Goal: Transaction & Acquisition: Purchase product/service

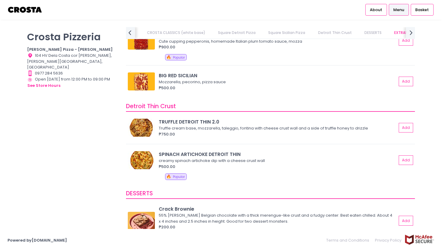
scroll to position [1106, 0]
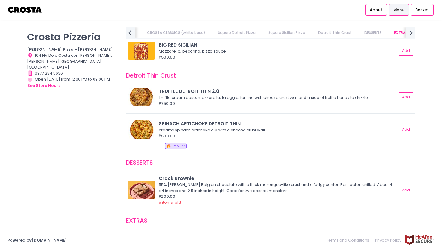
click at [100, 107] on div "Crosta Pizzeria Crosta Pizza - Salcedo Location Created with Sketch. 104 HV Del…" at bounding box center [72, 122] width 99 height 190
click at [79, 124] on div "Crosta Pizzeria Crosta Pizza - Salcedo Location Created with Sketch. 104 HV Del…" at bounding box center [72, 122] width 99 height 190
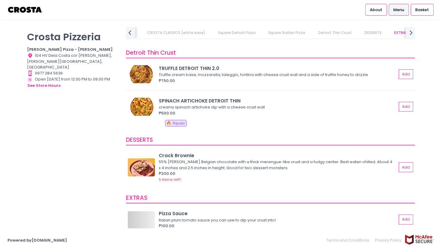
scroll to position [1167, 0]
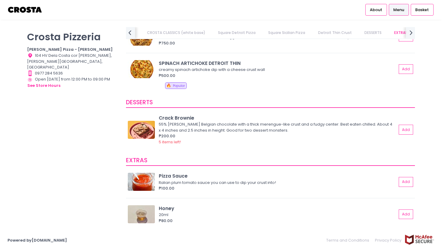
click at [90, 100] on div "Crosta Pizzeria Crosta Pizza - Salcedo Location Created with Sketch. 104 HV Del…" at bounding box center [72, 122] width 99 height 190
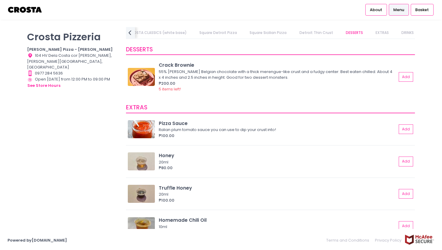
scroll to position [1159, 0]
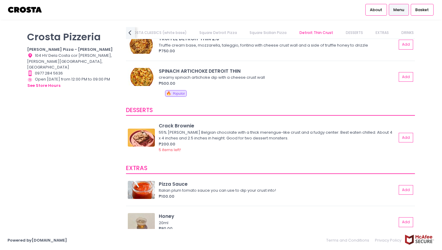
click at [102, 130] on div "Crosta Pizzeria Crosta Pizza - Salcedo Location Created with Sketch. 104 HV Del…" at bounding box center [72, 122] width 99 height 190
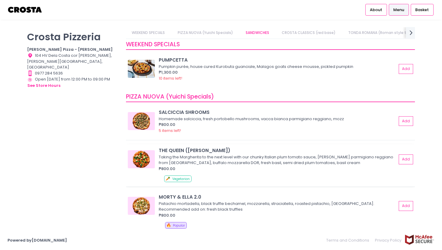
scroll to position [0, 0]
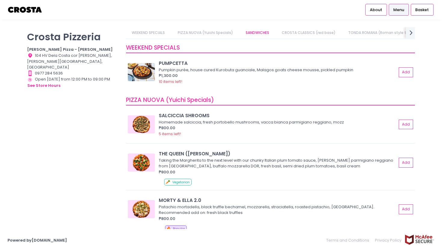
click at [315, 31] on link "CROSTA CLASSICS (red base)" at bounding box center [309, 32] width 66 height 11
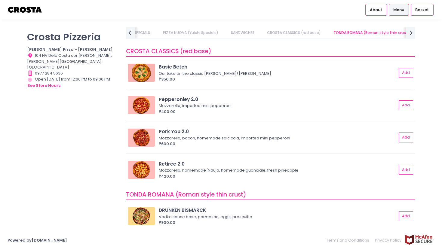
scroll to position [250, 0]
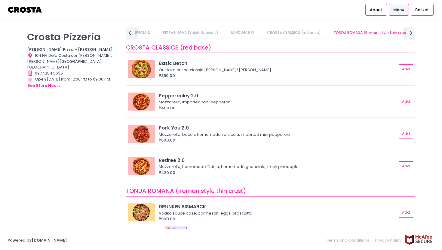
click at [91, 124] on div "Crosta Pizzeria Crosta Pizza - Salcedo Location Created with Sketch. 104 HV Del…" at bounding box center [72, 122] width 99 height 190
click at [167, 94] on div "Pepperonley 2.0" at bounding box center [278, 95] width 238 height 7
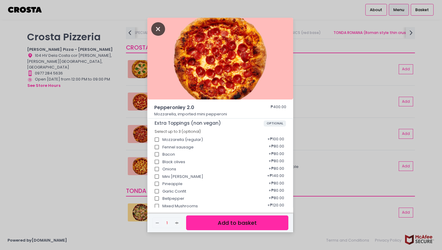
click at [155, 26] on icon "Close" at bounding box center [158, 29] width 14 height 14
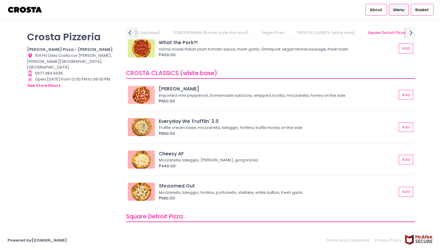
scroll to position [595, 0]
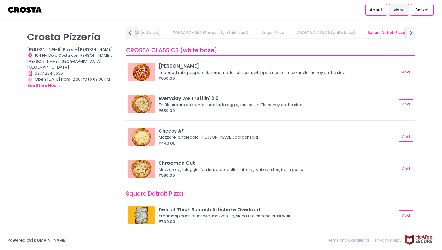
click at [37, 115] on div "Crosta Pizzeria Crosta Pizza - Salcedo Location Created with Sketch. 104 HV Del…" at bounding box center [72, 122] width 99 height 190
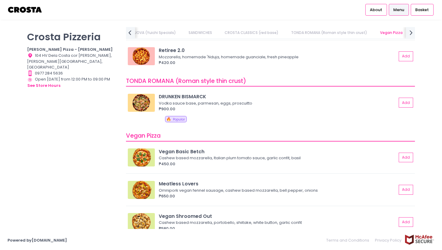
scroll to position [0, 0]
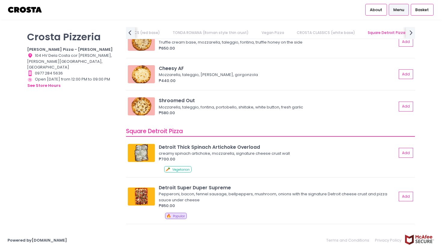
scroll to position [639, 0]
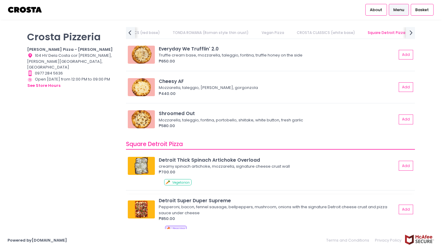
click at [149, 211] on img at bounding box center [141, 210] width 27 height 18
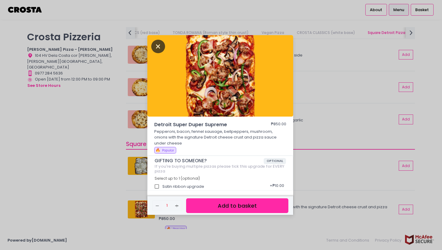
click at [158, 45] on icon "Close" at bounding box center [158, 47] width 14 height 14
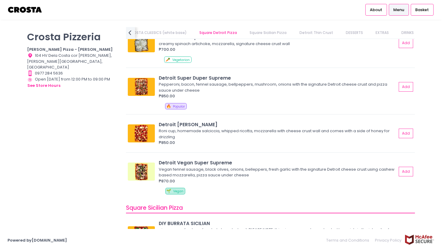
scroll to position [761, 0]
click at [147, 88] on img at bounding box center [141, 87] width 27 height 18
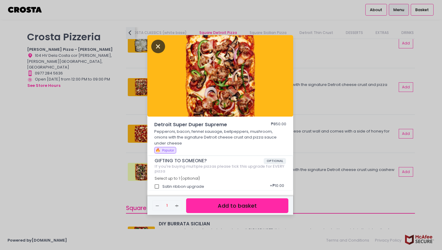
click at [155, 45] on icon "Close" at bounding box center [158, 47] width 14 height 14
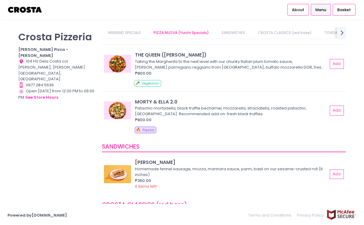
scroll to position [104, 0]
click at [117, 112] on img at bounding box center [117, 111] width 27 height 18
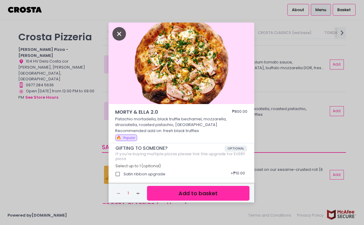
click at [119, 35] on icon "Close" at bounding box center [119, 34] width 14 height 14
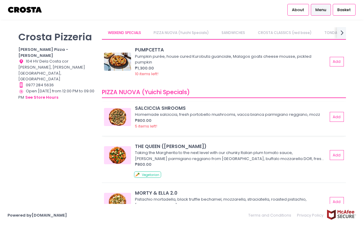
click at [115, 124] on img at bounding box center [117, 117] width 27 height 18
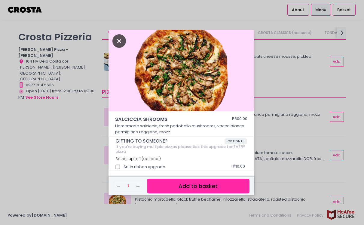
click at [119, 41] on icon "Close" at bounding box center [119, 41] width 14 height 14
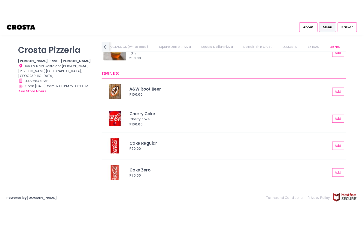
scroll to position [0, 352]
